Goal: Transaction & Acquisition: Purchase product/service

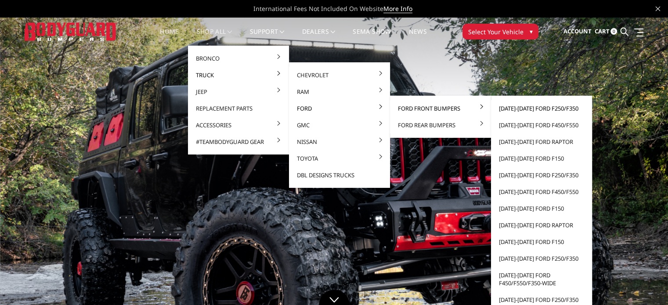
click at [533, 110] on link "[DATE]-[DATE] Ford F250/F350" at bounding box center [541, 108] width 94 height 17
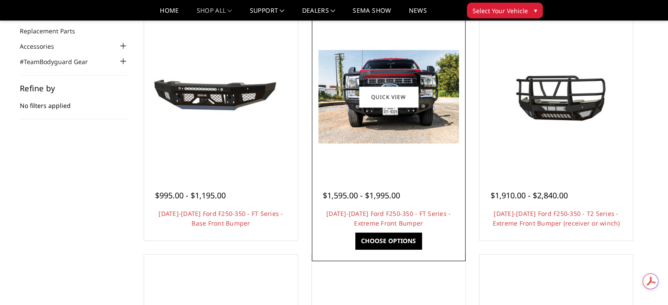
click at [370, 129] on img at bounding box center [388, 96] width 140 height 93
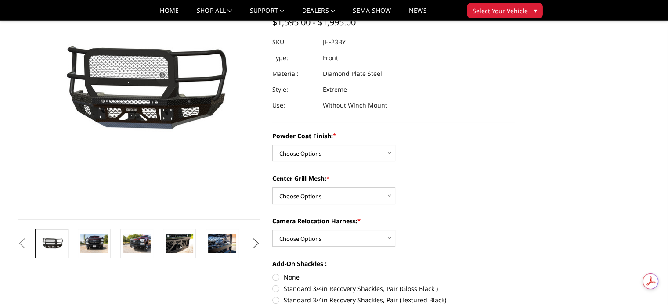
click at [255, 241] on button "Next" at bounding box center [255, 243] width 13 height 13
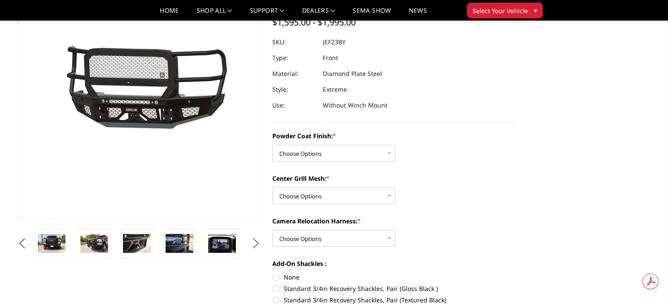
click at [255, 241] on button "Next" at bounding box center [255, 243] width 13 height 13
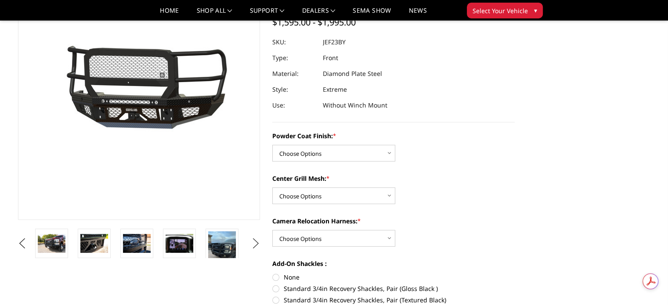
click at [255, 241] on button "Next" at bounding box center [255, 243] width 13 height 13
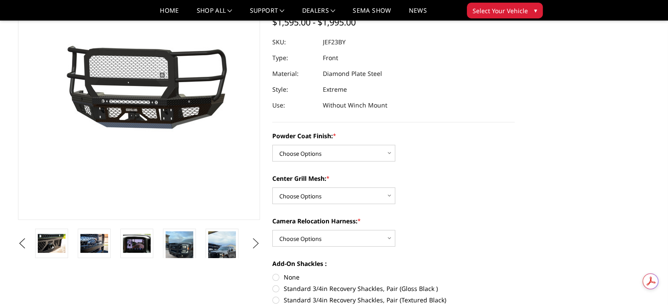
click at [256, 242] on button "Next" at bounding box center [255, 243] width 13 height 13
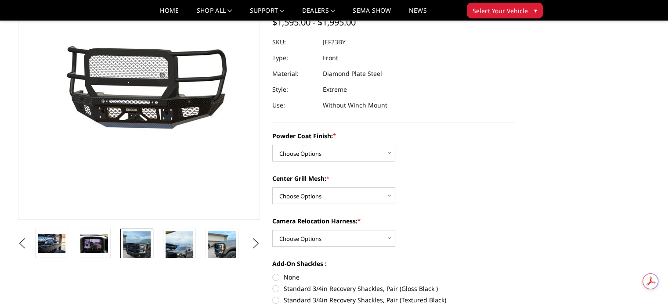
click at [142, 245] on img at bounding box center [137, 249] width 28 height 37
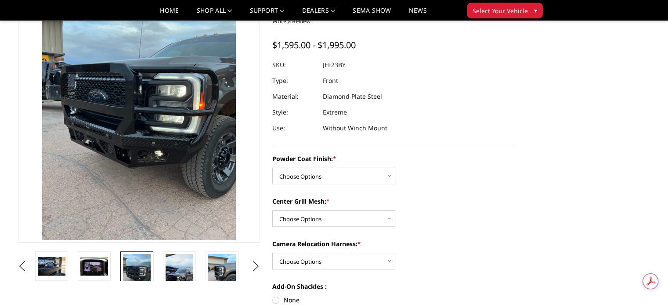
scroll to position [44, 0]
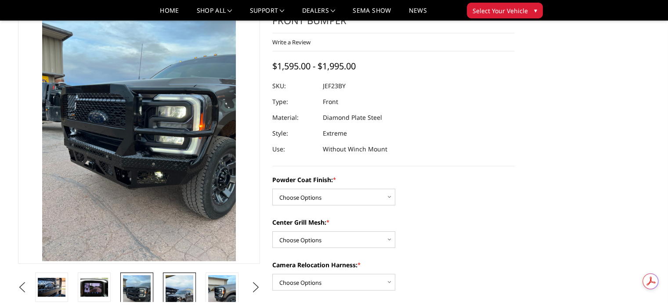
click at [180, 293] on img at bounding box center [179, 299] width 28 height 49
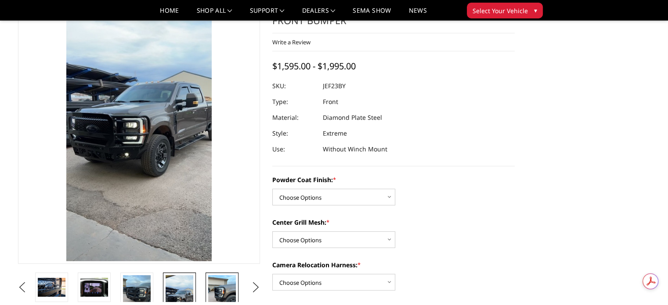
click at [212, 287] on img at bounding box center [222, 293] width 28 height 37
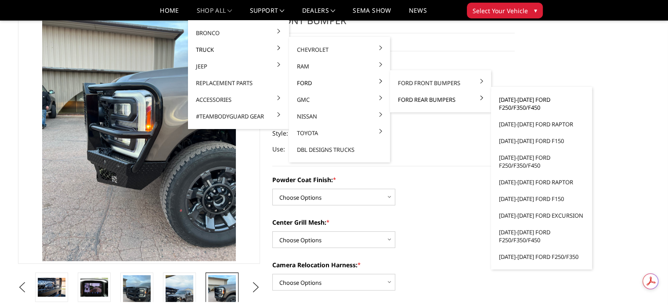
click at [523, 100] on link "[DATE]-[DATE] Ford F250/F350/F450" at bounding box center [541, 103] width 94 height 25
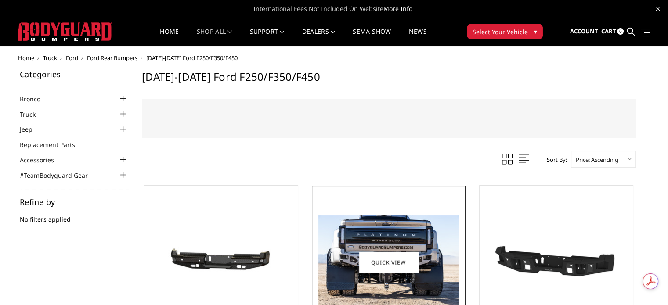
scroll to position [88, 0]
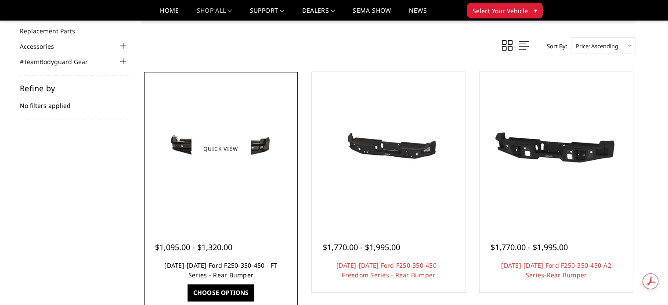
click at [225, 265] on link "2023-2025 Ford F250-350-450 - FT Series - Rear Bumper" at bounding box center [220, 270] width 113 height 18
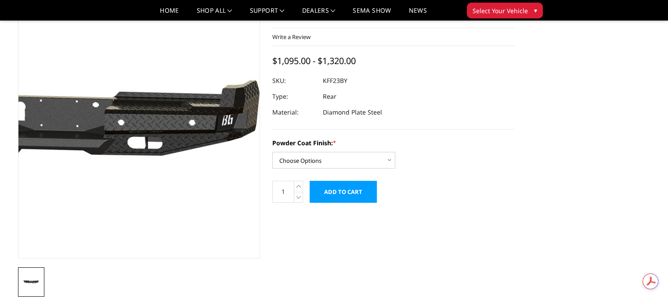
scroll to position [44, 0]
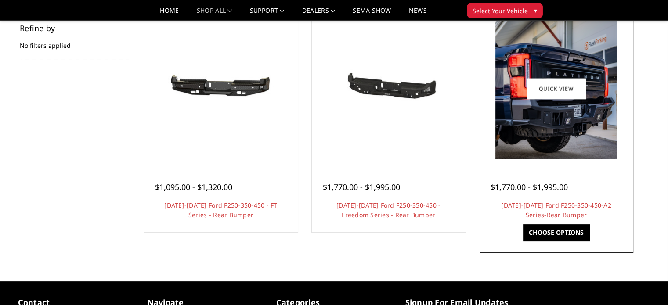
scroll to position [219, 0]
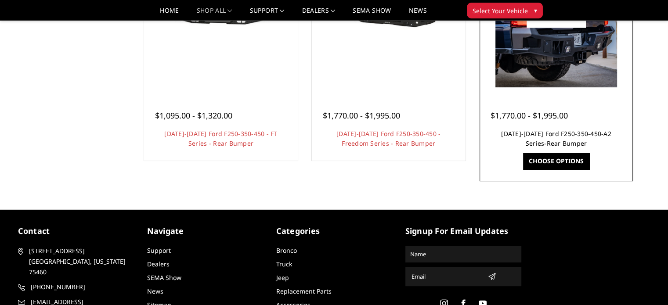
click at [517, 134] on link "[DATE]-[DATE] Ford F250-350-450-A2 Series-Rear Bumper" at bounding box center [556, 138] width 110 height 18
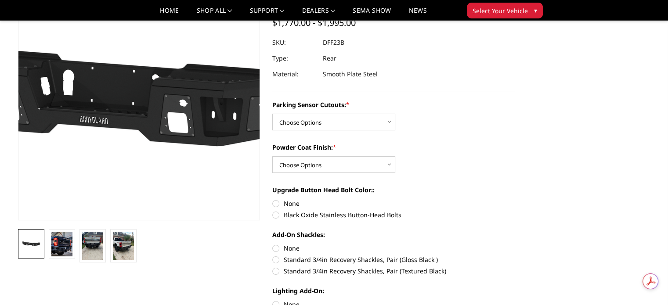
scroll to position [88, 0]
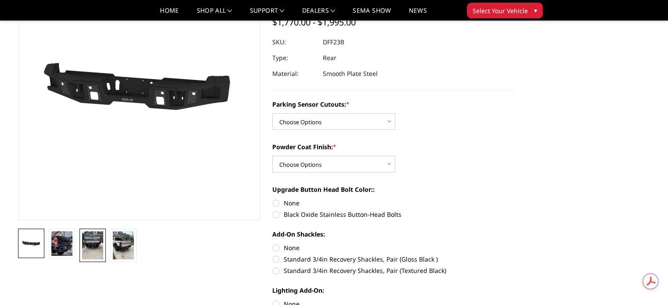
click at [87, 249] on img at bounding box center [92, 245] width 21 height 28
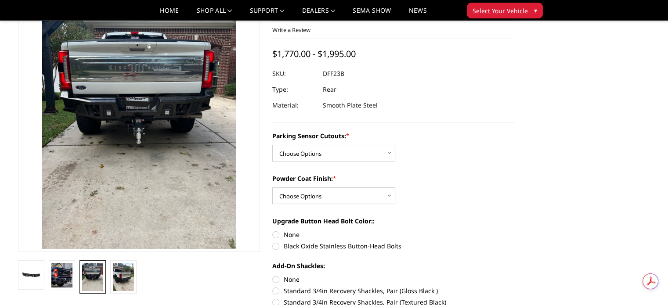
scroll to position [108, 0]
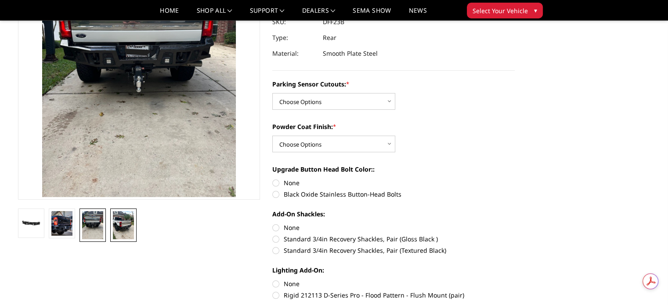
click at [114, 227] on img at bounding box center [123, 225] width 21 height 28
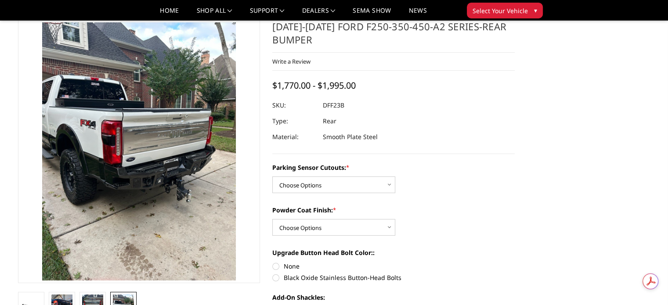
scroll to position [20, 0]
